Goal: Ask a question

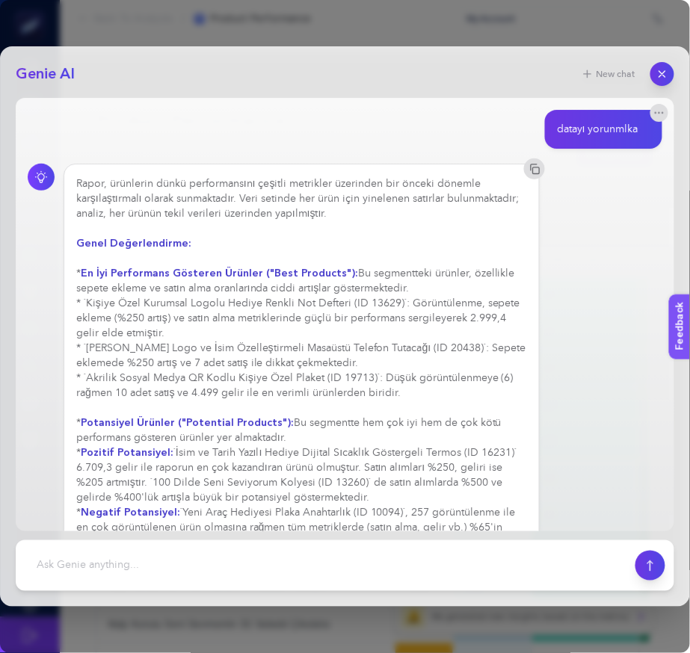
drag, startPoint x: 640, startPoint y: 81, endPoint x: 651, endPoint y: 81, distance: 11.2
click at [640, 81] on button "New chat" at bounding box center [608, 74] width 72 height 21
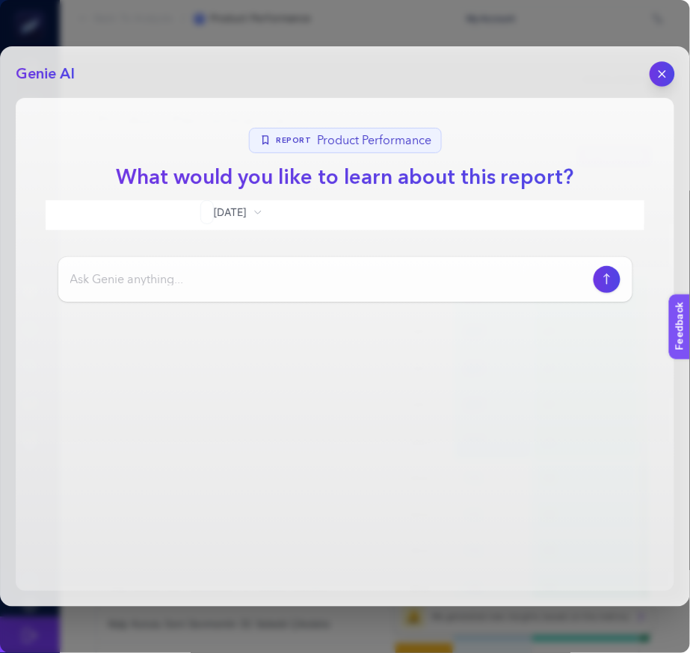
click at [655, 81] on button "button" at bounding box center [661, 73] width 25 height 25
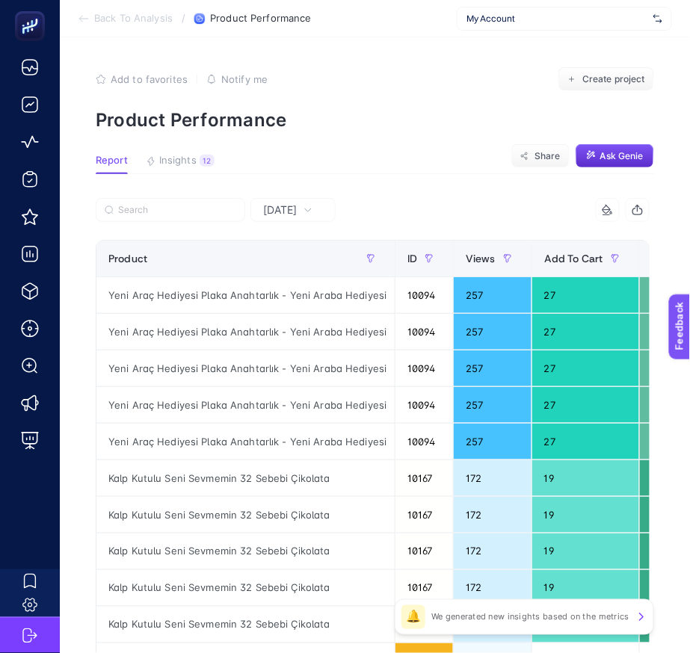
click at [406, 150] on article "Add to favorites false Notify me Create project Product Performance Report Insi…" at bounding box center [375, 621] width 630 height 1168
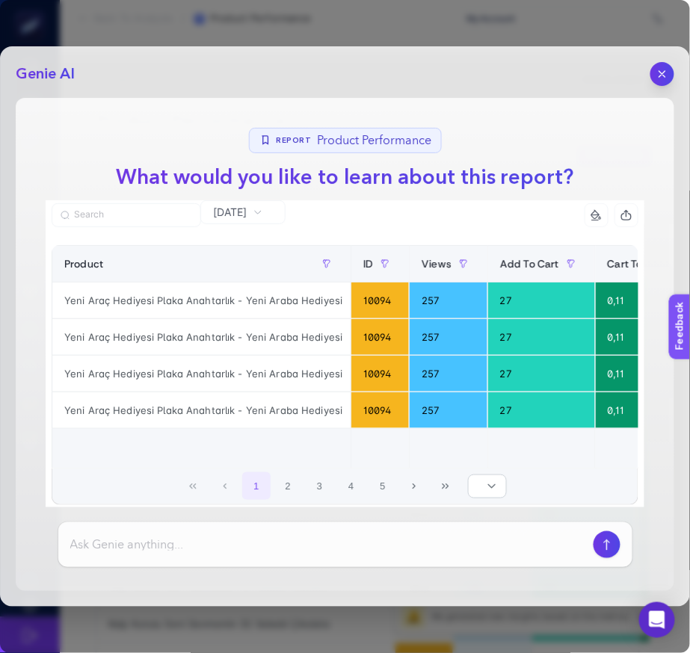
click at [254, 538] on input at bounding box center [328, 545] width 517 height 18
click at [373, 558] on div at bounding box center [345, 544] width 574 height 45
click at [405, 549] on input at bounding box center [328, 545] width 517 height 18
type input "datayı yorumla"
